Goal: Transaction & Acquisition: Purchase product/service

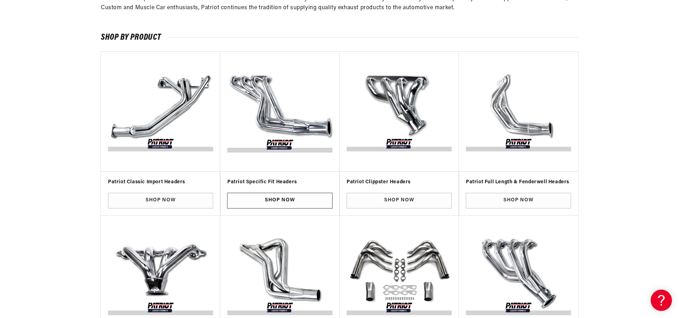
scroll to position [0, 884]
click at [291, 202] on link "Shop Now" at bounding box center [279, 201] width 105 height 16
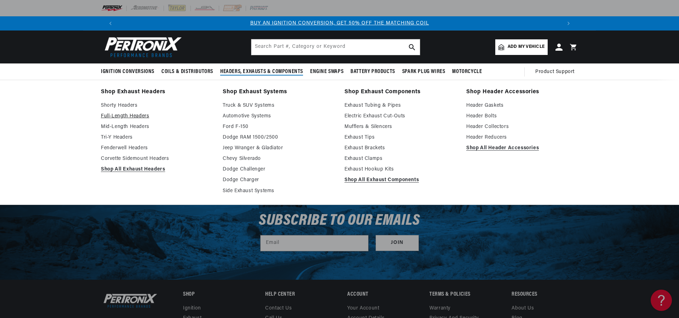
click at [137, 116] on link "Full-Length Headers" at bounding box center [157, 116] width 112 height 8
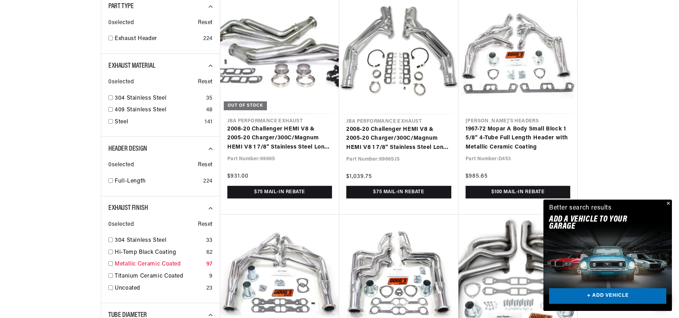
click at [109, 262] on input "checkbox" at bounding box center [110, 263] width 5 height 5
checkbox input "true"
